Goal: Find specific page/section: Find specific page/section

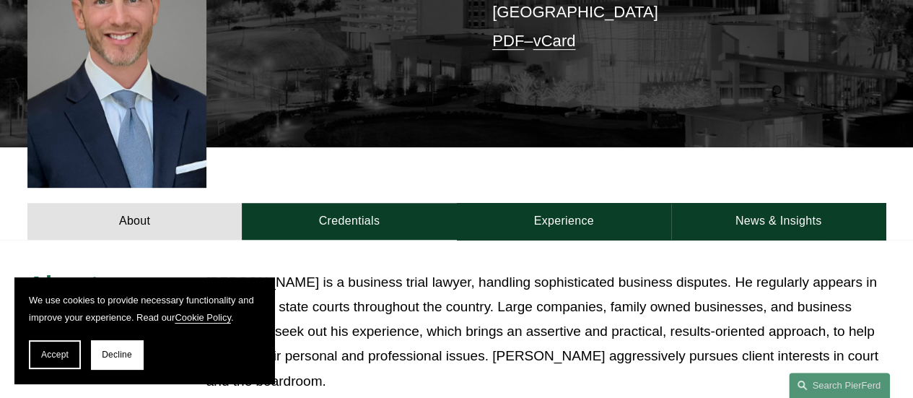
scroll to position [242, 0]
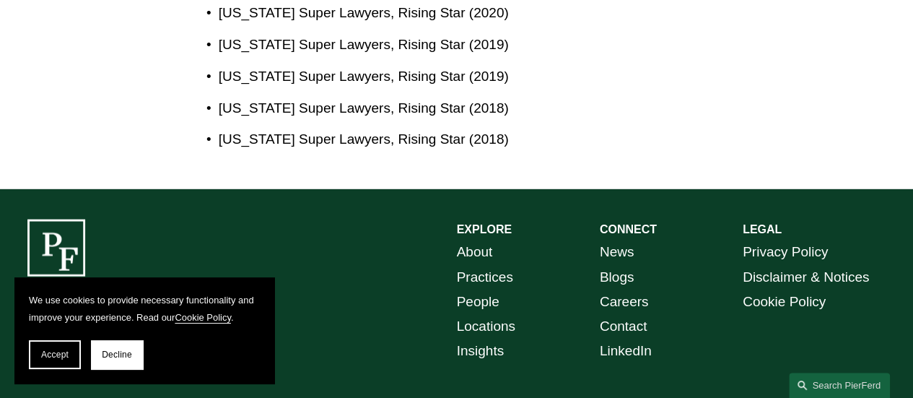
scroll to position [1397, 0]
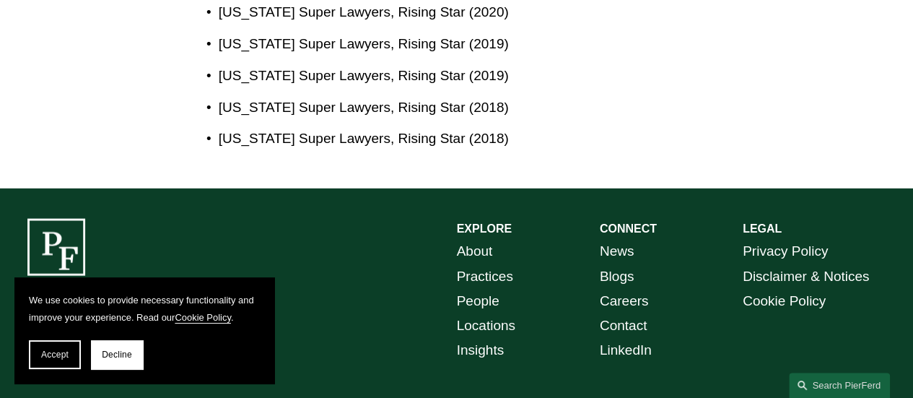
click at [475, 289] on link "People" at bounding box center [478, 301] width 43 height 25
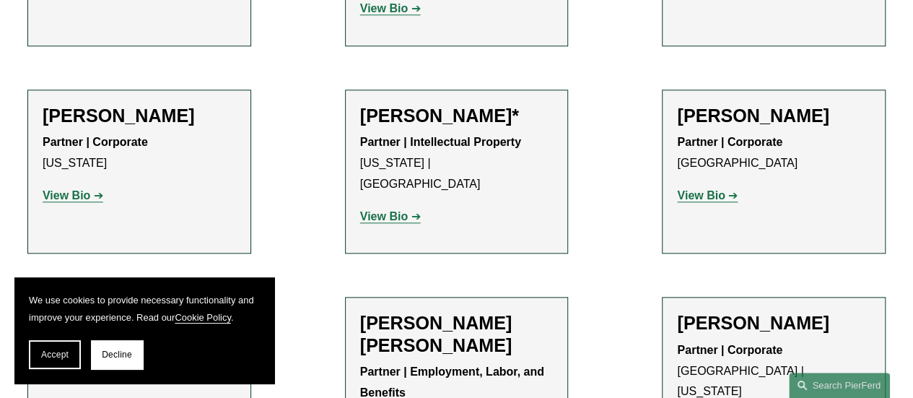
scroll to position [722, 0]
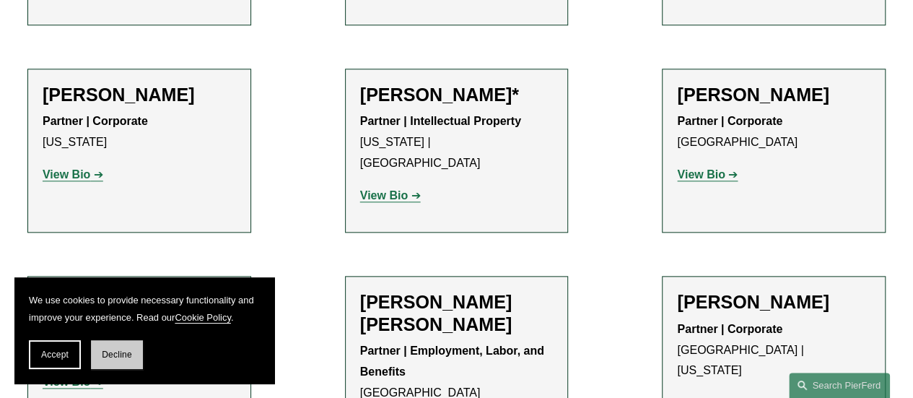
click at [124, 343] on button "Decline" at bounding box center [117, 354] width 52 height 29
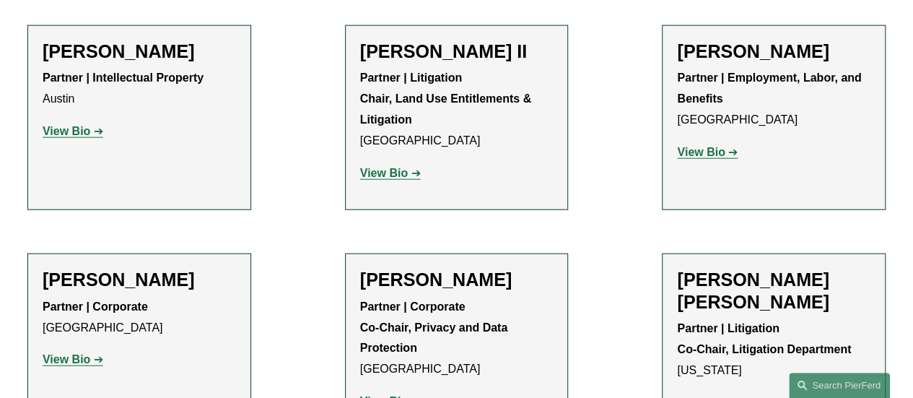
scroll to position [1877, 0]
